Goal: Task Accomplishment & Management: Manage account settings

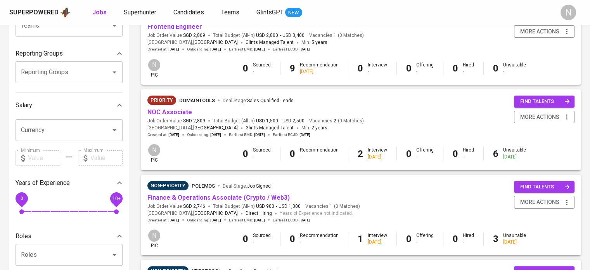
scroll to position [155, 0]
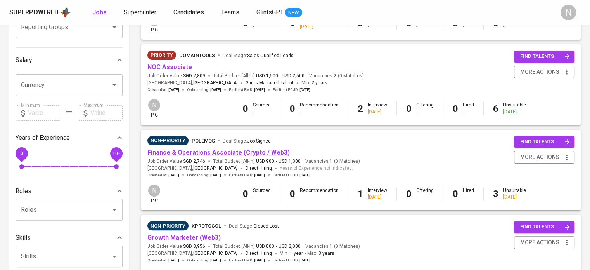
click at [275, 152] on link "Finance & Operations Associate (Crypto / Web3)" at bounding box center [218, 152] width 142 height 7
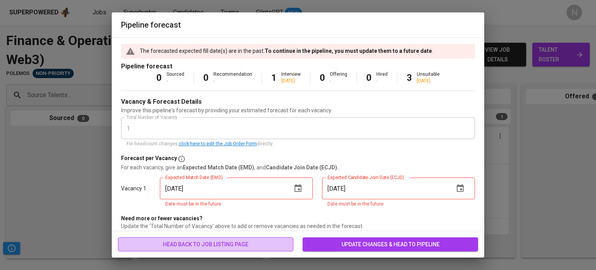
click at [262, 243] on span "head back to job listing page" at bounding box center [205, 244] width 163 height 10
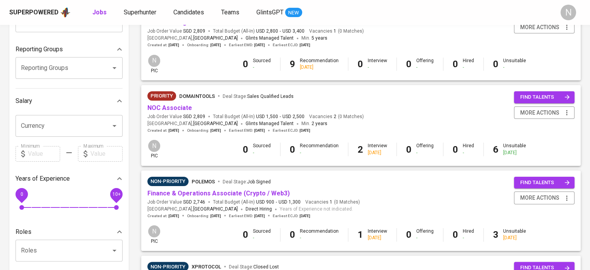
scroll to position [116, 0]
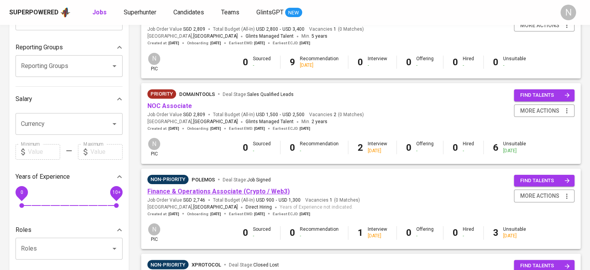
click at [196, 190] on link "Finance & Operations Associate (Crypto / Web3)" at bounding box center [218, 190] width 142 height 7
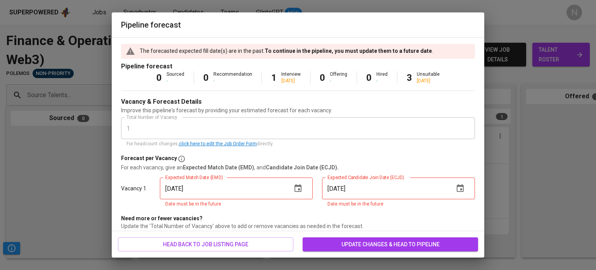
click at [409, 245] on span "update changes & head to pipeline" at bounding box center [390, 244] width 163 height 10
click at [296, 189] on icon "button" at bounding box center [298, 188] width 7 height 8
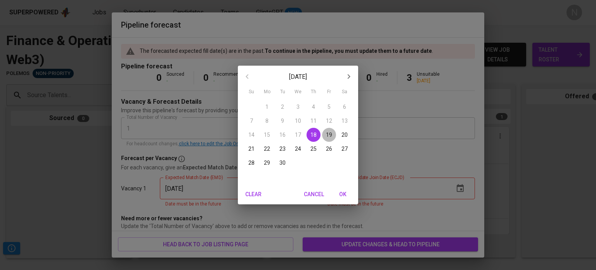
click at [331, 138] on p "19" at bounding box center [329, 135] width 6 height 8
type input "[DATE]"
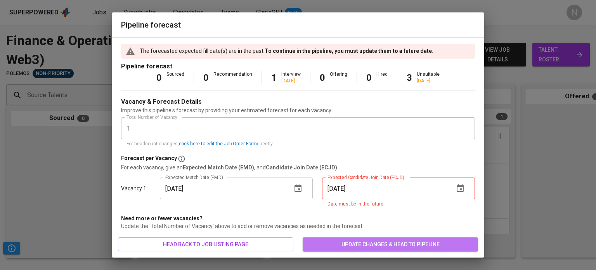
click at [343, 239] on button "update changes & head to pipeline" at bounding box center [390, 244] width 175 height 14
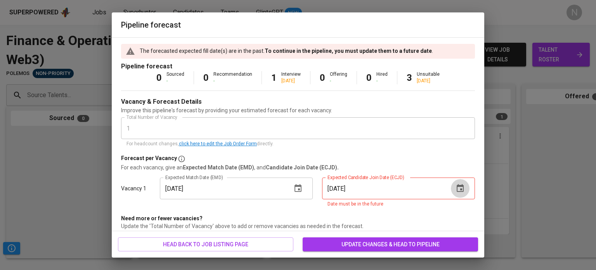
click at [457, 185] on icon "button" at bounding box center [460, 188] width 7 height 8
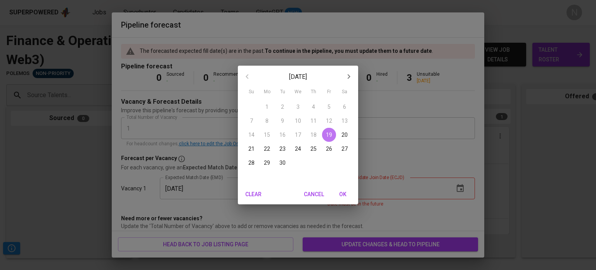
click at [323, 134] on span "19" at bounding box center [329, 135] width 14 height 8
type input "[DATE]"
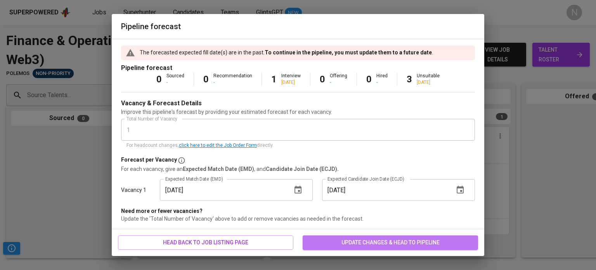
click at [366, 238] on span "update changes & head to pipeline" at bounding box center [390, 243] width 163 height 10
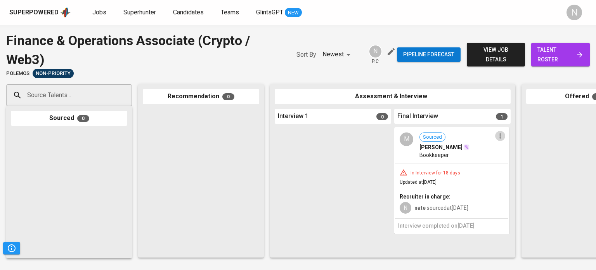
click at [501, 138] on icon "button" at bounding box center [500, 136] width 8 height 8
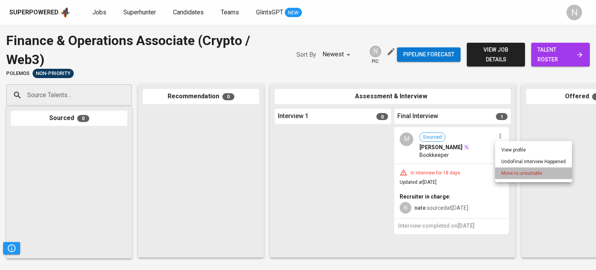
click at [503, 170] on span "Move to unsuitable" at bounding box center [521, 173] width 41 height 7
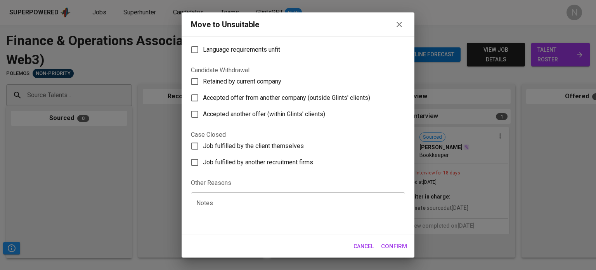
scroll to position [128, 0]
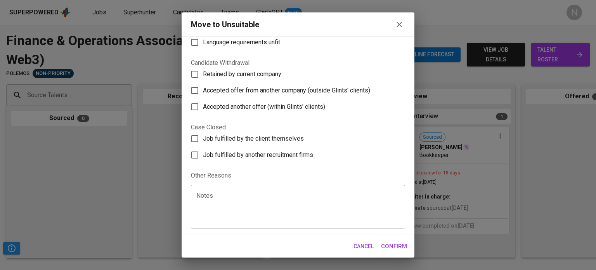
click at [260, 200] on textarea at bounding box center [297, 206] width 203 height 29
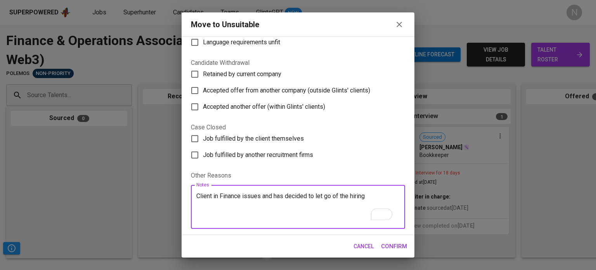
drag, startPoint x: 351, startPoint y: 196, endPoint x: 316, endPoint y: 196, distance: 35.7
click at [316, 196] on textarea "Client in Finance issues and has decided to let go of the hiring" at bounding box center [297, 206] width 203 height 29
type textarea "Client in Finance issues and has decided to postpone indefinetely the hiring"
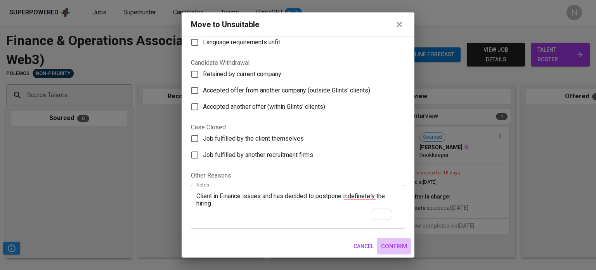
click at [399, 243] on span "Confirm" at bounding box center [394, 246] width 26 height 10
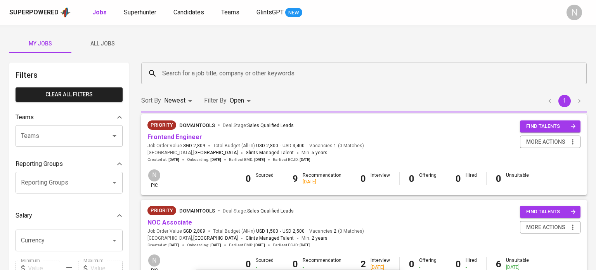
scroll to position [116, 0]
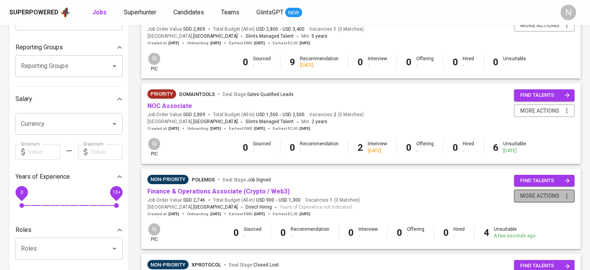
click at [571, 196] on button "more actions" at bounding box center [544, 195] width 61 height 13
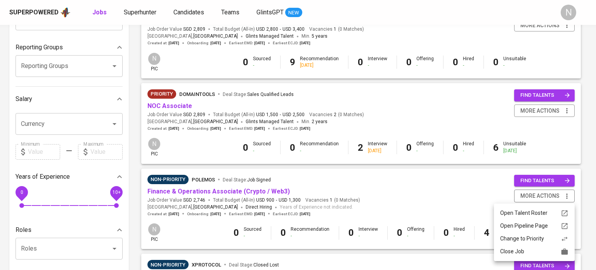
click at [533, 246] on li "Close Job" at bounding box center [534, 251] width 81 height 13
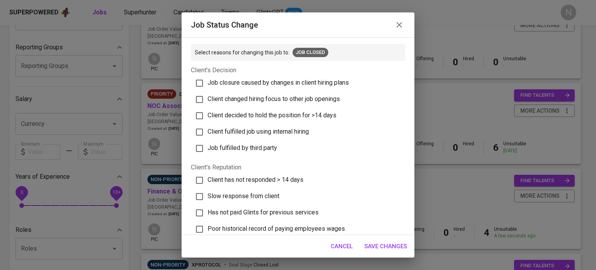
click at [323, 81] on span "Job closure caused by changes in client hiring plans" at bounding box center [278, 82] width 141 height 7
click at [284, 81] on span "Job closure caused by changes in client hiring plans" at bounding box center [278, 82] width 141 height 7
click at [208, 81] on input "Job closure caused by changes in client hiring plans" at bounding box center [199, 83] width 16 height 16
checkbox input "true"
click at [290, 115] on span "Client decided to hold the position for >14 days" at bounding box center [272, 114] width 129 height 7
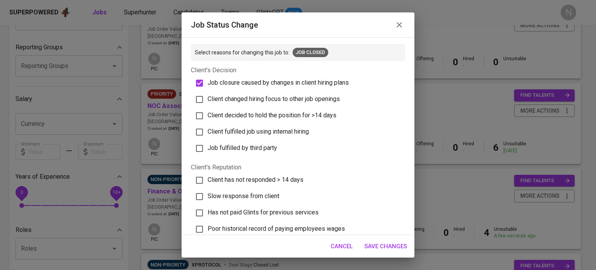
click at [208, 115] on input "Client decided to hold the position for >14 days" at bounding box center [199, 116] width 16 height 16
checkbox input "true"
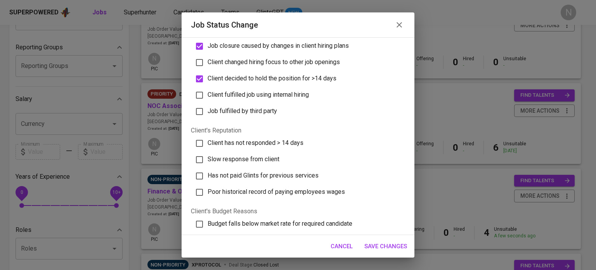
scroll to position [39, 0]
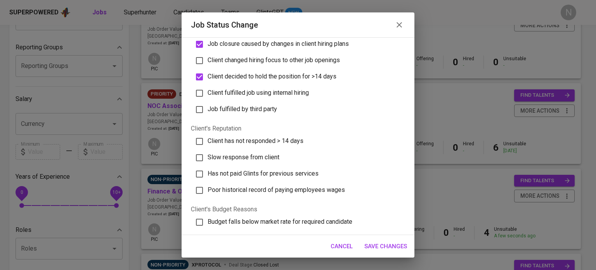
click at [287, 173] on span "Has not paid Glints for previous services" at bounding box center [263, 173] width 111 height 7
click at [208, 173] on input "Has not paid Glints for previous services" at bounding box center [199, 174] width 16 height 16
checkbox input "true"
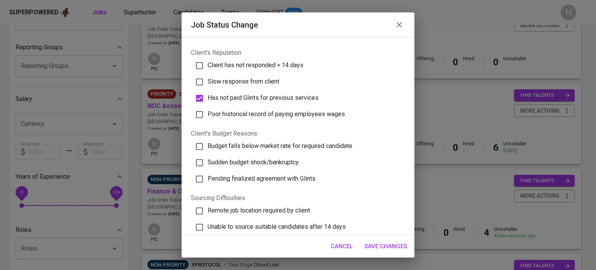
scroll to position [116, 0]
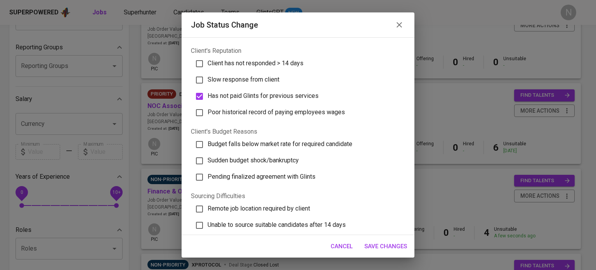
click at [266, 163] on span "Sudden budget shock/bankruptcy" at bounding box center [253, 159] width 91 height 7
click at [208, 163] on input "Sudden budget shock/bankruptcy" at bounding box center [199, 161] width 16 height 16
checkbox input "true"
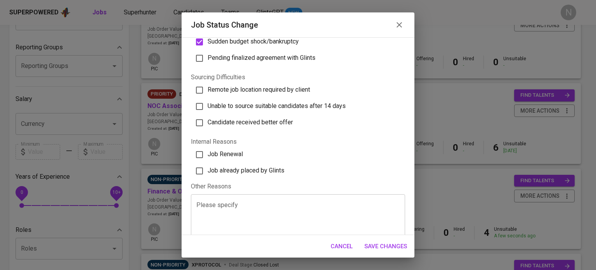
scroll to position [245, 0]
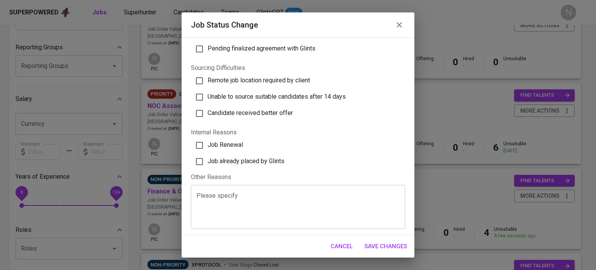
click at [255, 205] on textarea at bounding box center [297, 206] width 203 height 29
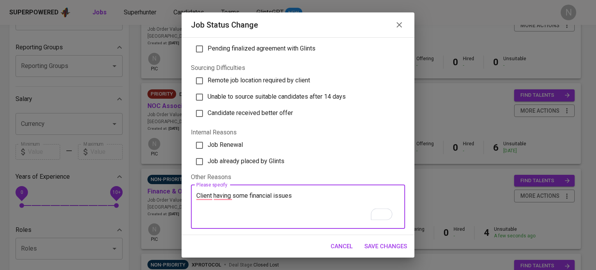
type textarea "Client having some financial issues"
click at [388, 241] on span "Save Changes" at bounding box center [385, 246] width 43 height 10
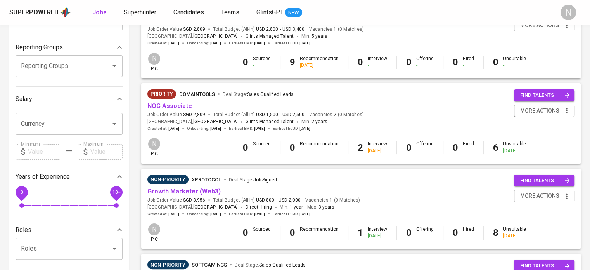
click at [142, 13] on span "Superhunter" at bounding box center [140, 12] width 33 height 7
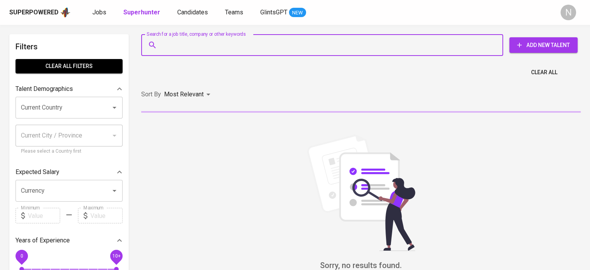
click at [183, 46] on input "Search for a job title, company or other keywords" at bounding box center [324, 45] width 328 height 15
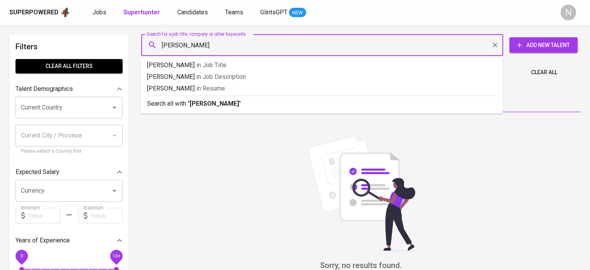
type input "Gundran"
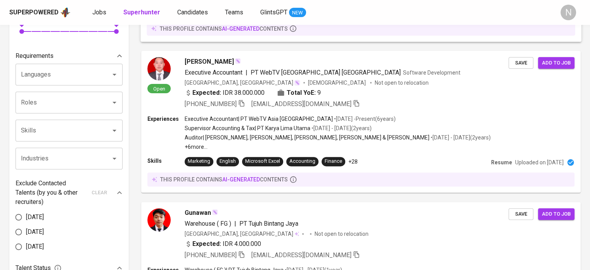
scroll to position [78, 0]
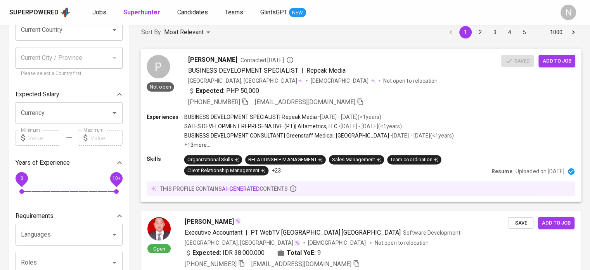
click at [361, 78] on div "[GEOGRAPHIC_DATA], [GEOGRAPHIC_DATA] [DEMOGRAPHIC_DATA] Not open to relocation" at bounding box center [344, 80] width 313 height 8
